Goal: Task Accomplishment & Management: Manage account settings

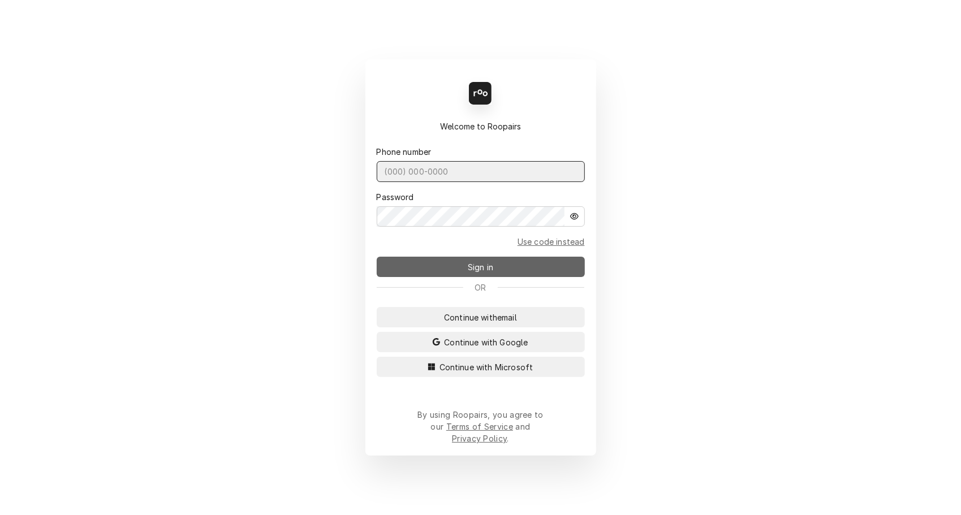
type input "[PHONE_NUMBER]"
click at [478, 271] on span "Sign in" at bounding box center [480, 267] width 30 height 12
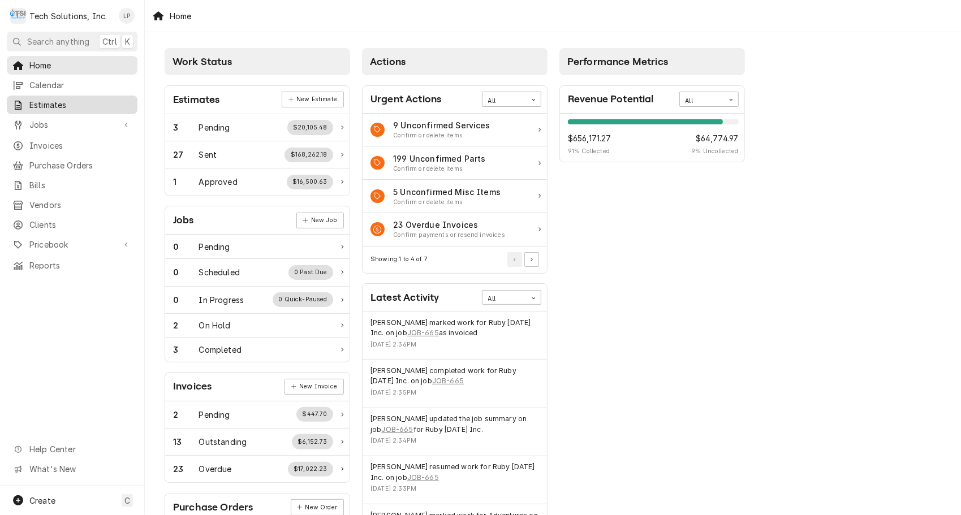
click at [42, 105] on span "Estimates" at bounding box center [80, 105] width 102 height 12
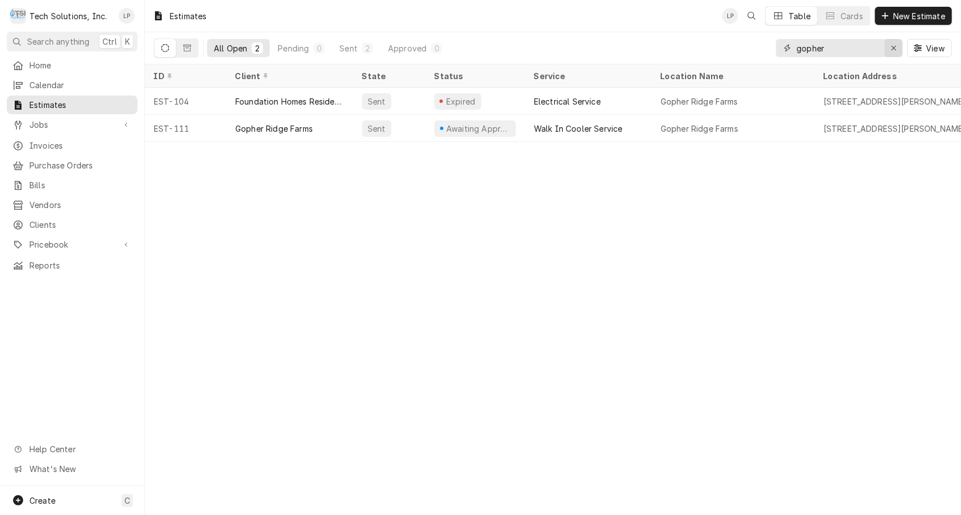
click at [895, 46] on icon "Erase input" at bounding box center [893, 48] width 5 height 5
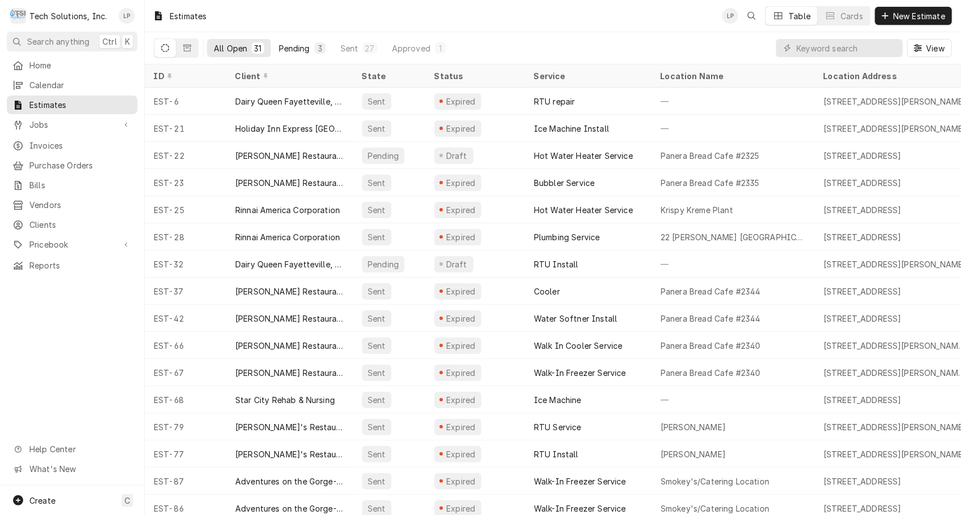
click at [295, 46] on div "Pending" at bounding box center [294, 48] width 31 height 12
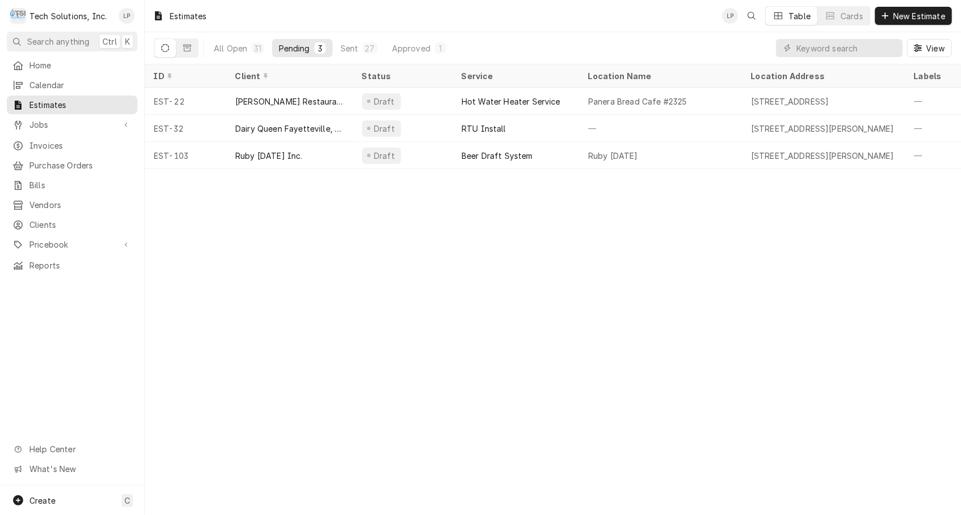
click at [295, 48] on div "Pending" at bounding box center [294, 48] width 31 height 12
click at [349, 50] on div "Sent" at bounding box center [349, 48] width 18 height 12
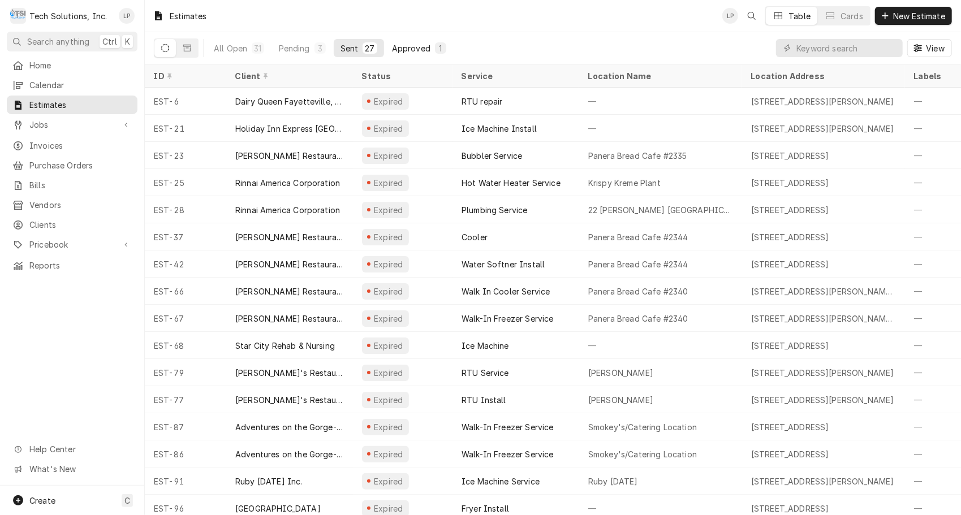
click at [404, 51] on div "Approved" at bounding box center [411, 48] width 38 height 12
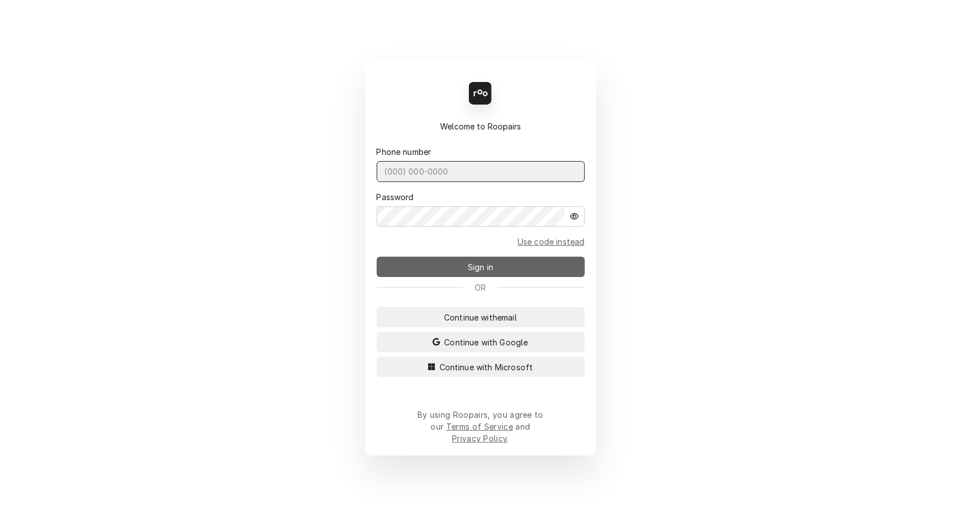
type input "(304) 860-9401"
click at [495, 269] on span "Sign in" at bounding box center [480, 267] width 30 height 12
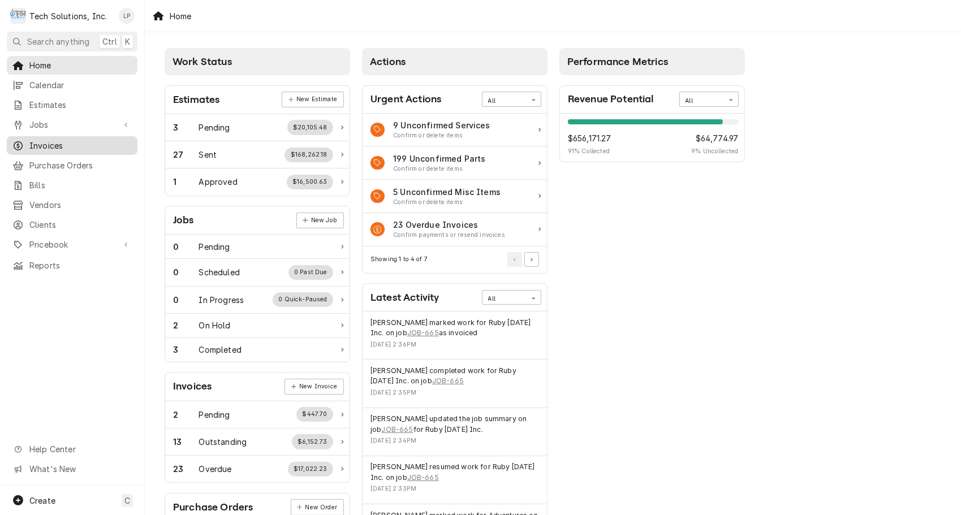
click at [54, 143] on span "Invoices" at bounding box center [80, 146] width 102 height 12
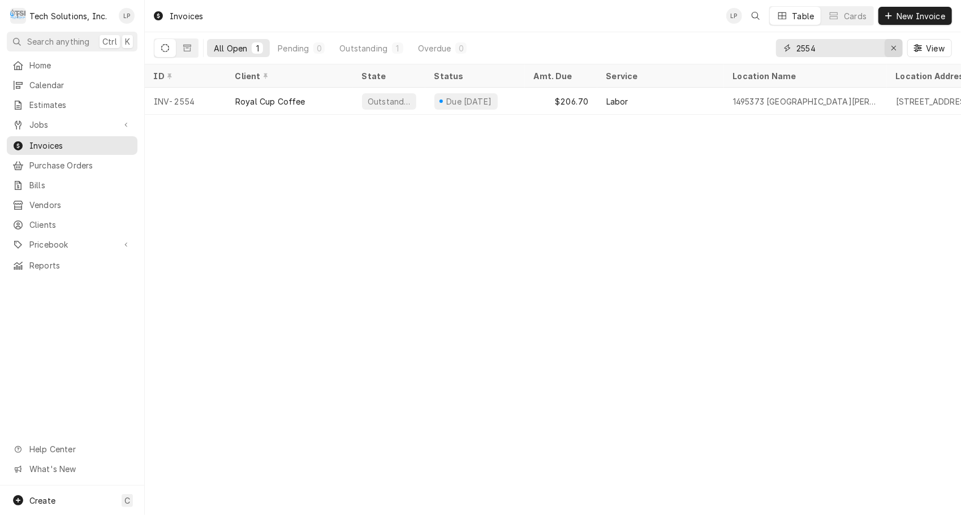
click at [895, 47] on icon "Erase input" at bounding box center [893, 48] width 6 height 8
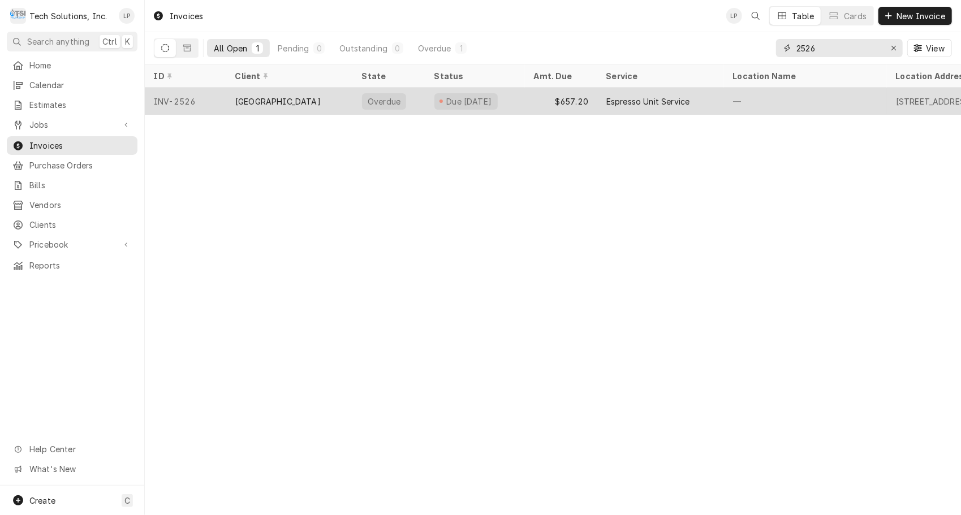
type input "2526"
click at [521, 102] on div "Due 21 days ago" at bounding box center [475, 101] width 100 height 27
